Goal: Task Accomplishment & Management: Use online tool/utility

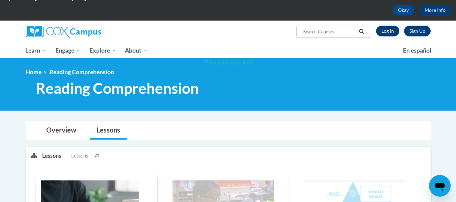
scroll to position [22, 0]
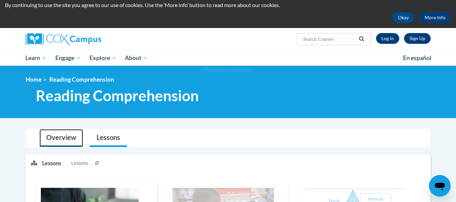
click at [69, 140] on link "Overview" at bounding box center [60, 138] width 43 height 18
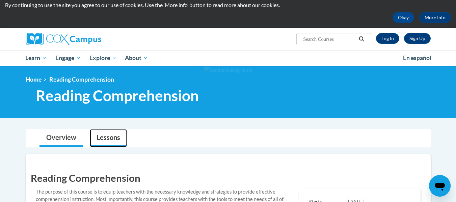
click at [108, 143] on link "Lessons" at bounding box center [108, 138] width 37 height 18
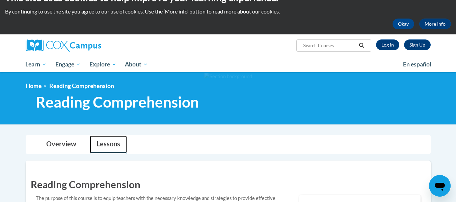
scroll to position [0, 0]
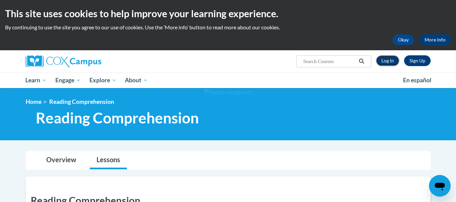
click at [382, 62] on link "Log In" at bounding box center [387, 60] width 23 height 11
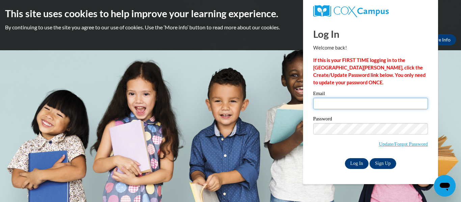
type input "[EMAIL_ADDRESS][DOMAIN_NAME]"
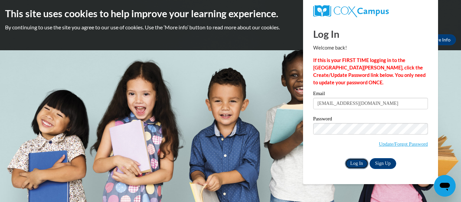
click at [357, 163] on input "Log In" at bounding box center [357, 163] width 24 height 11
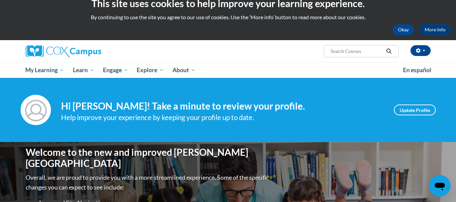
scroll to position [2, 0]
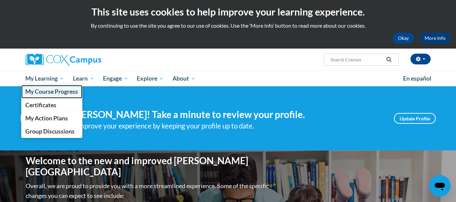
click at [47, 96] on link "My Course Progress" at bounding box center [51, 91] width 61 height 13
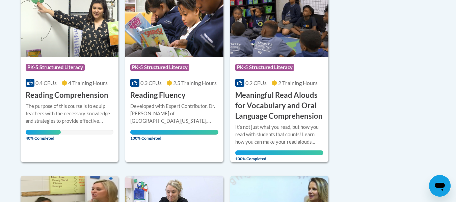
scroll to position [186, 0]
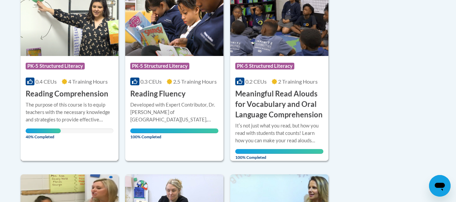
click at [57, 109] on div "The purpose of this course is to equip teachers with the necessary knowledge an…" at bounding box center [70, 112] width 88 height 22
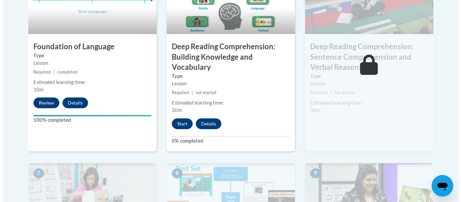
scroll to position [438, 0]
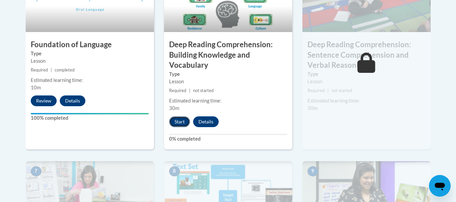
click at [184, 123] on button "Start" at bounding box center [179, 121] width 21 height 11
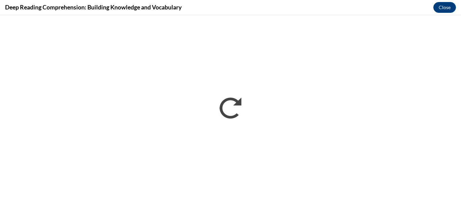
scroll to position [0, 0]
